Goal: Information Seeking & Learning: Learn about a topic

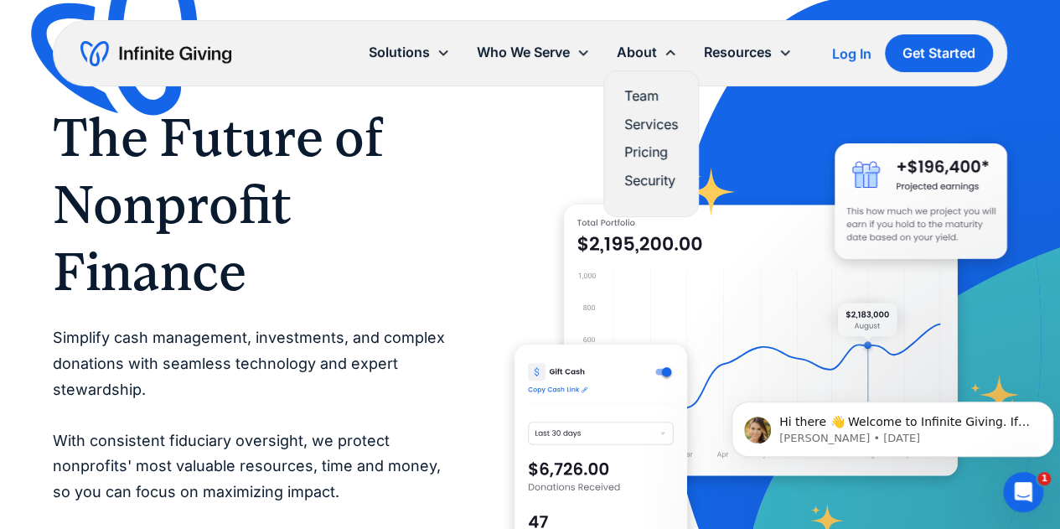
click at [644, 148] on link "Pricing" at bounding box center [651, 152] width 54 height 23
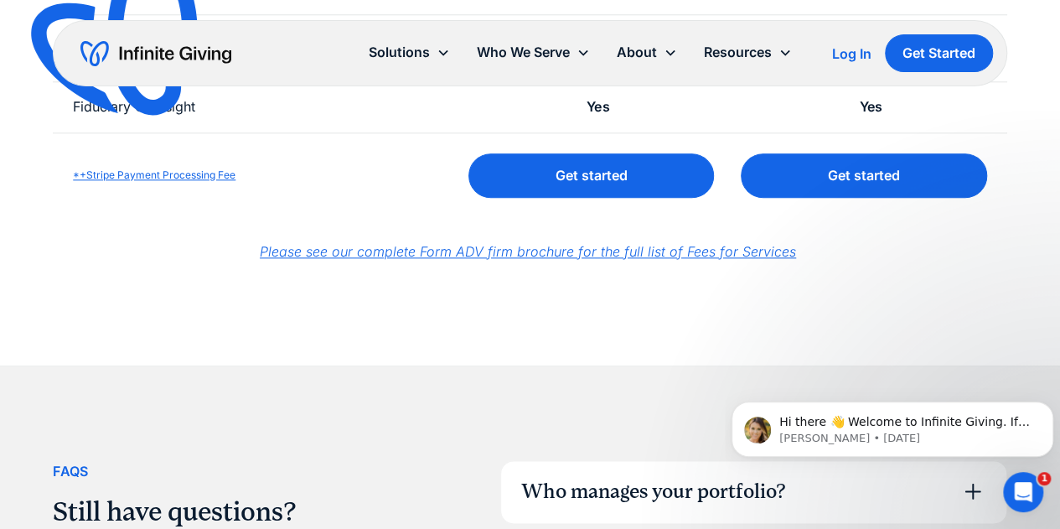
scroll to position [1132, 0]
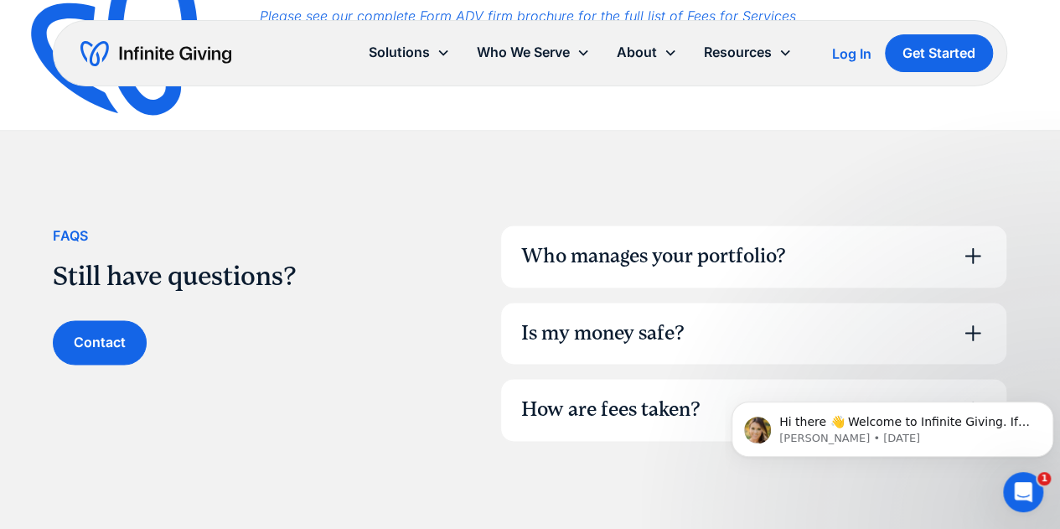
click at [630, 277] on div "Who manages your portfolio?" at bounding box center [753, 256] width 505 height 62
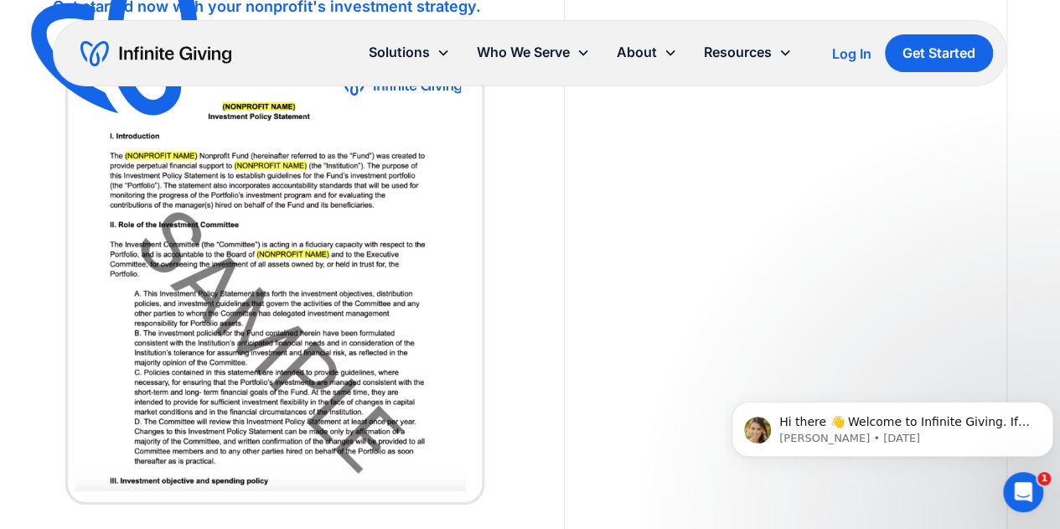
scroll to position [1886, 0]
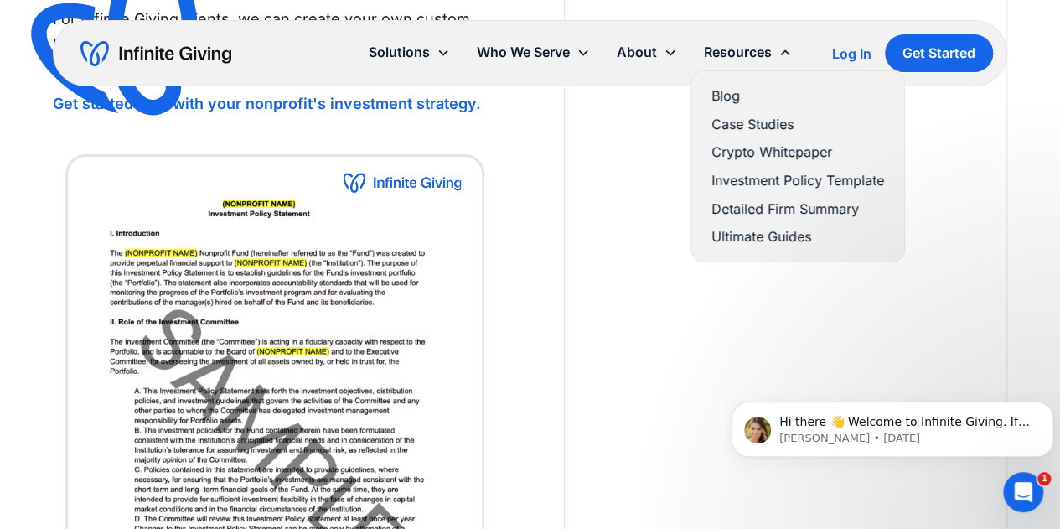
click at [761, 183] on link "Investment Policy Template" at bounding box center [798, 180] width 173 height 23
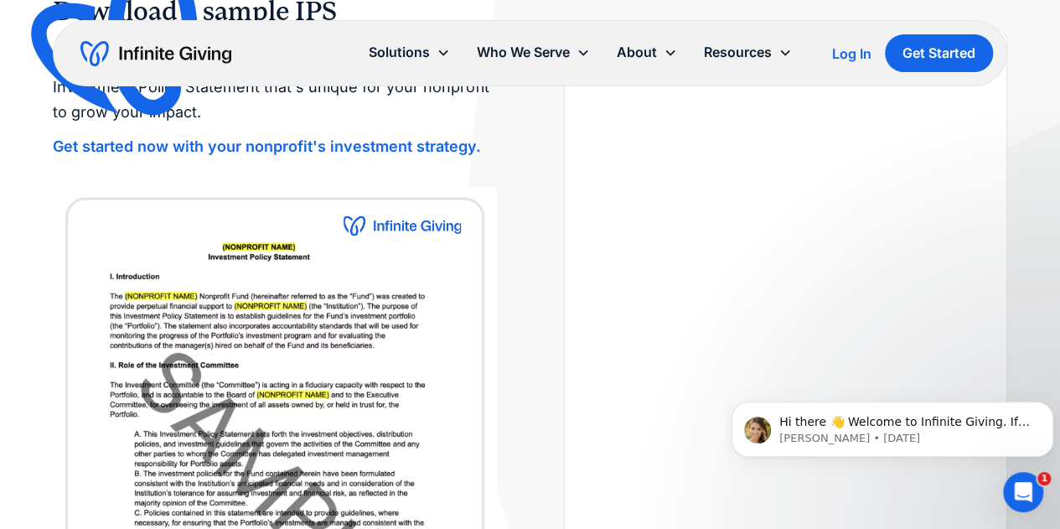
scroll to position [335, 0]
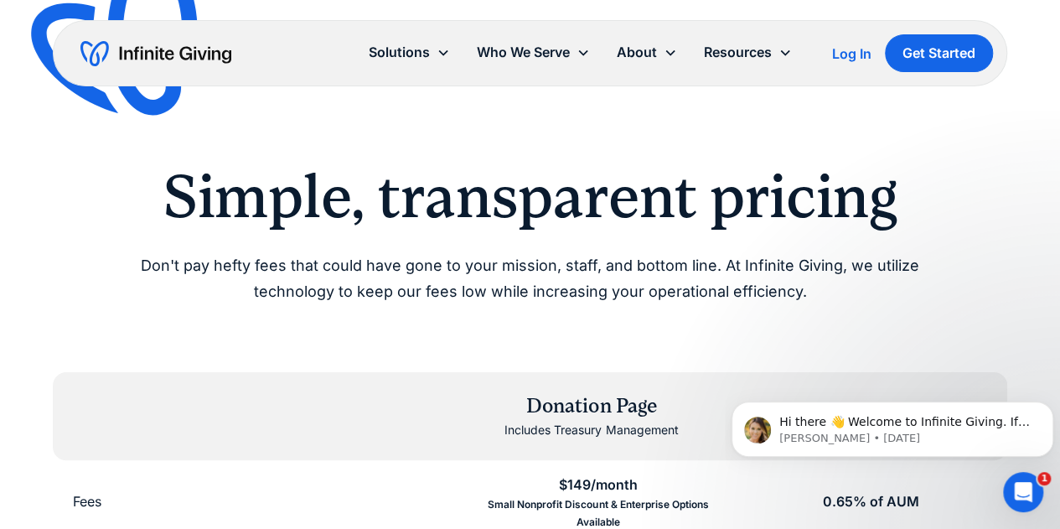
click at [186, 65] on img "home" at bounding box center [155, 53] width 151 height 27
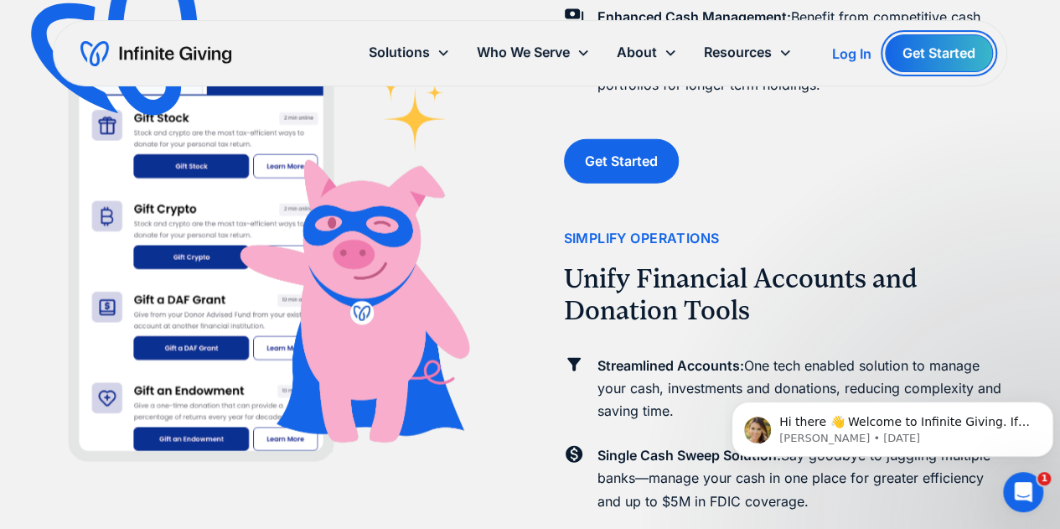
scroll to position [1929, 0]
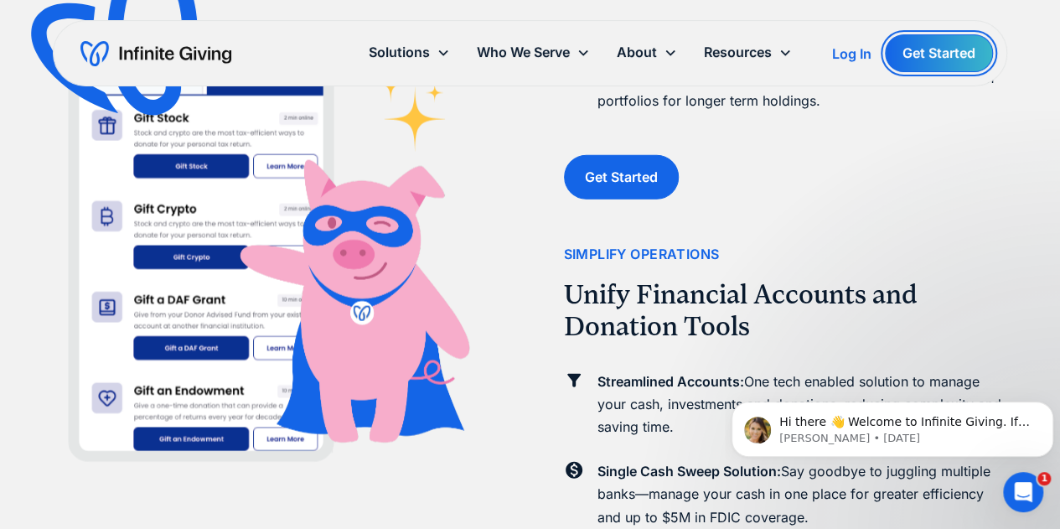
click at [941, 63] on link "Get Started" at bounding box center [939, 53] width 108 height 38
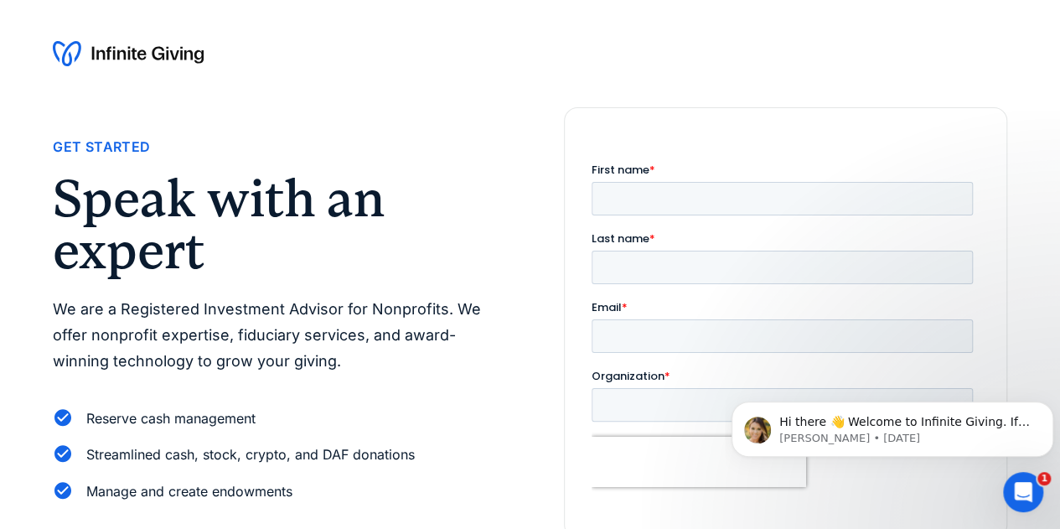
click at [84, 55] on img at bounding box center [128, 53] width 151 height 27
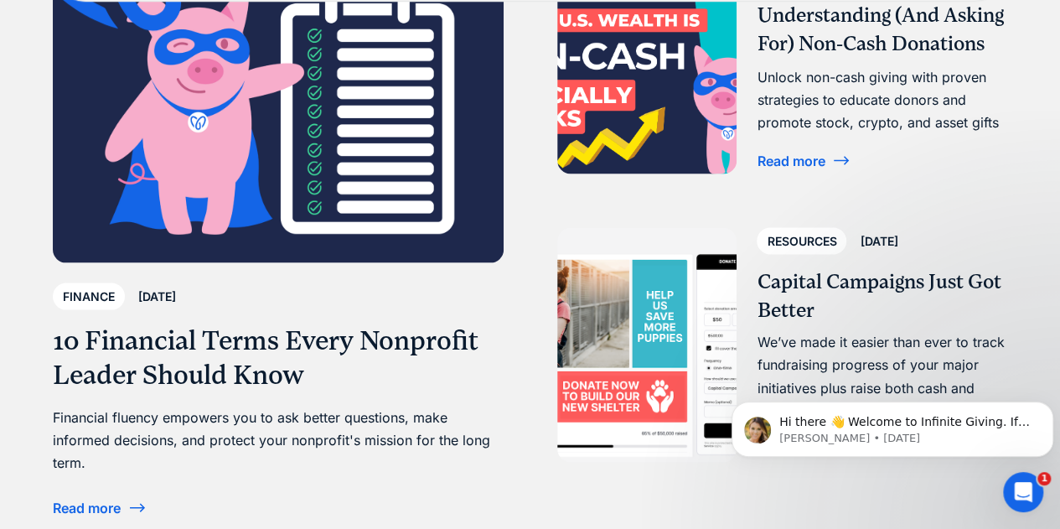
scroll to position [4610, 0]
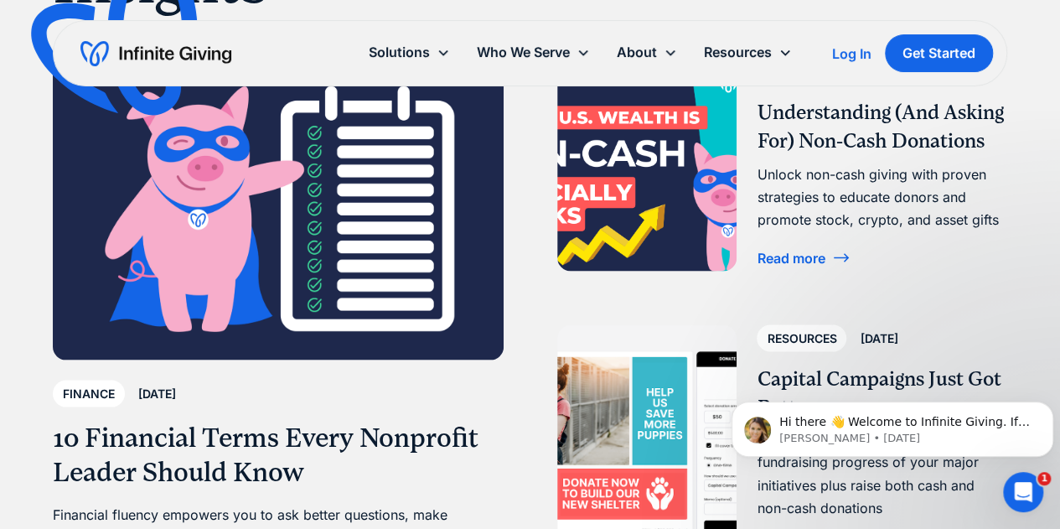
click at [841, 145] on h3 "Understanding (And Asking For) Non-Cash Donations" at bounding box center [882, 127] width 250 height 56
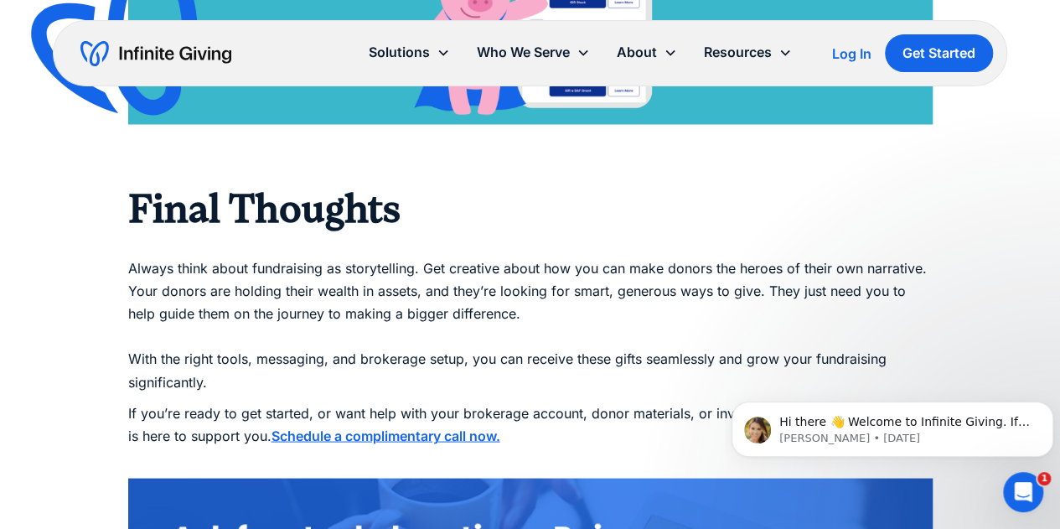
scroll to position [4945, 0]
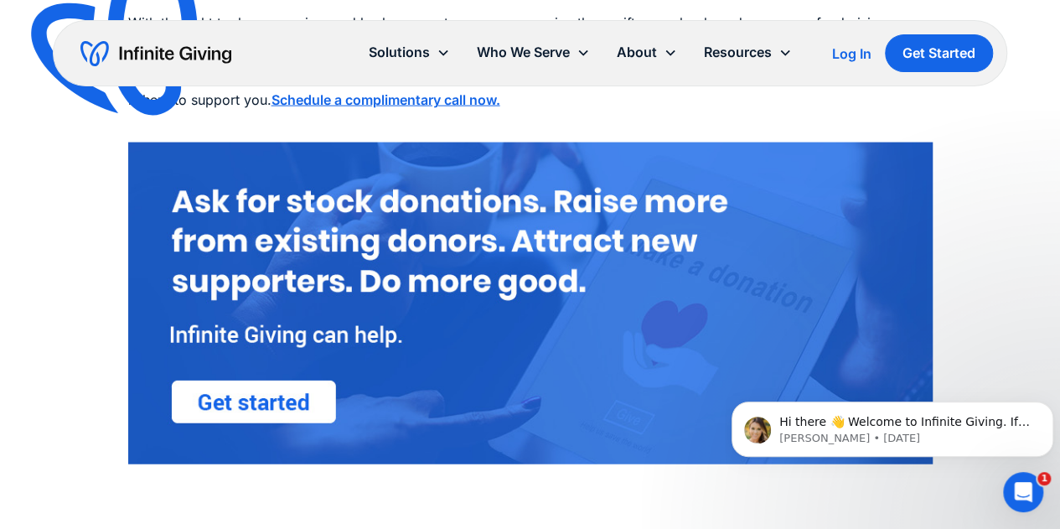
click at [279, 402] on img at bounding box center [530, 303] width 805 height 322
